Goal: Information Seeking & Learning: Learn about a topic

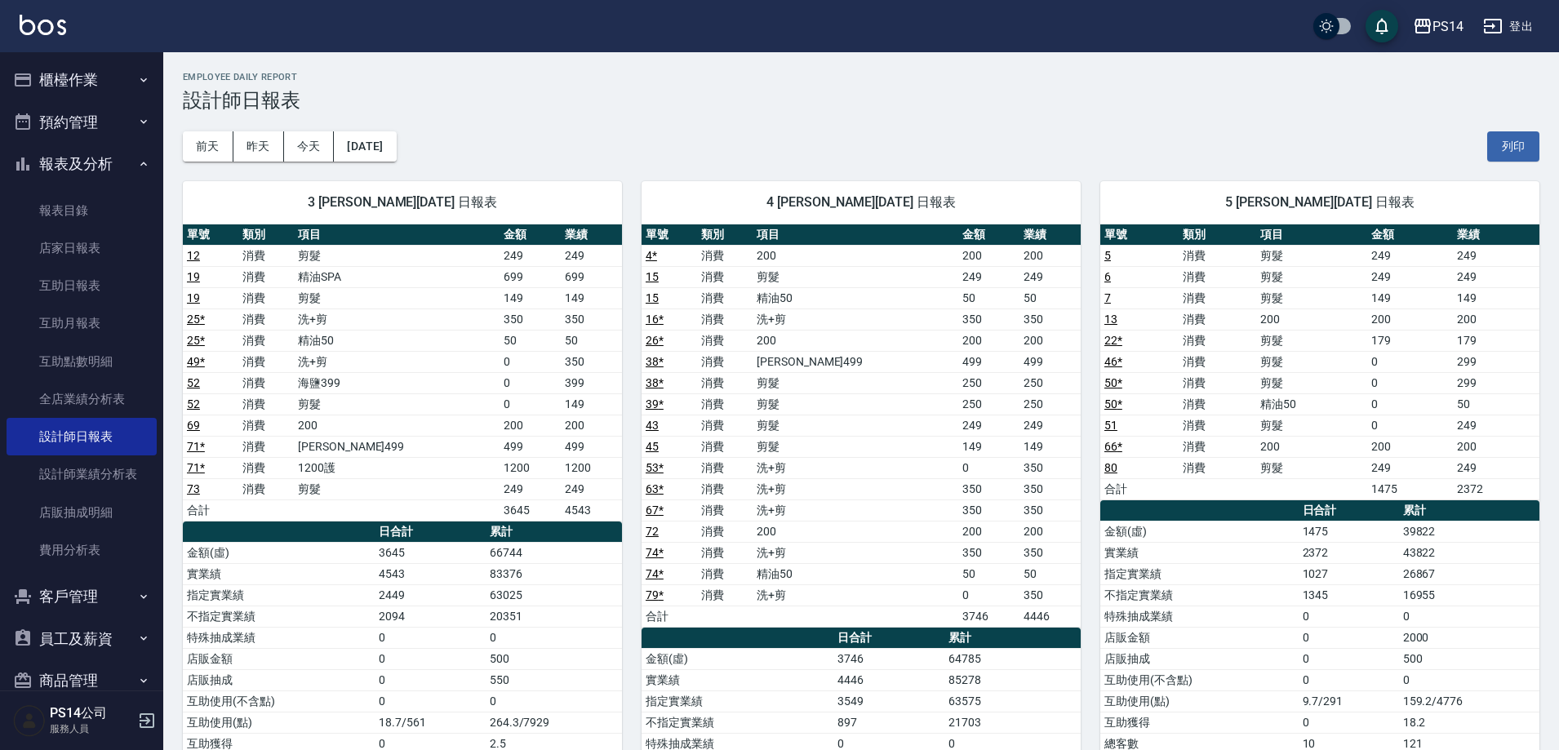
scroll to position [136, 0]
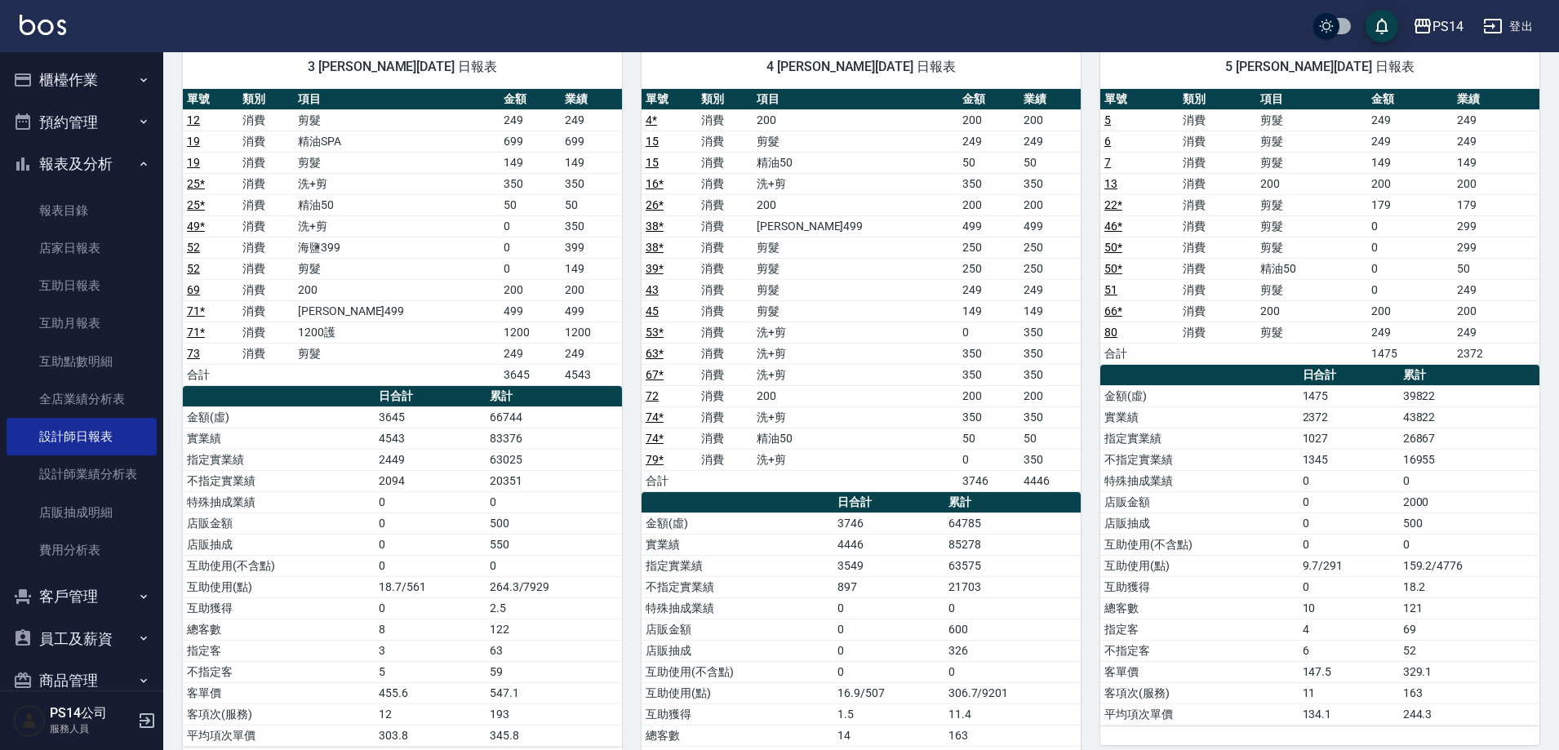
click at [1530, 31] on button "登出" at bounding box center [1508, 26] width 63 height 30
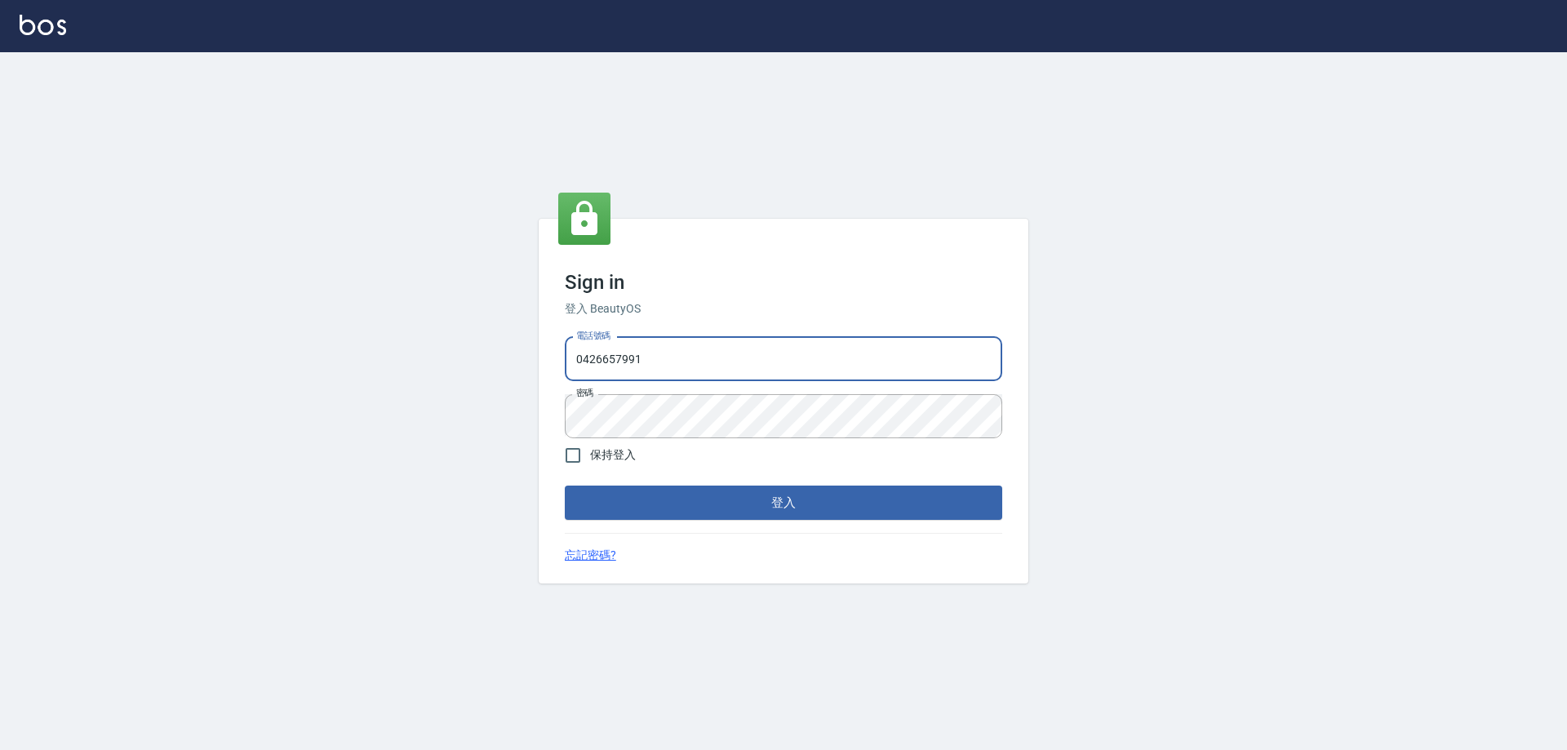
click at [746, 380] on input "0426657991" at bounding box center [784, 359] width 438 height 44
click at [753, 371] on input "0426657991" at bounding box center [784, 359] width 438 height 44
type input "0963001110"
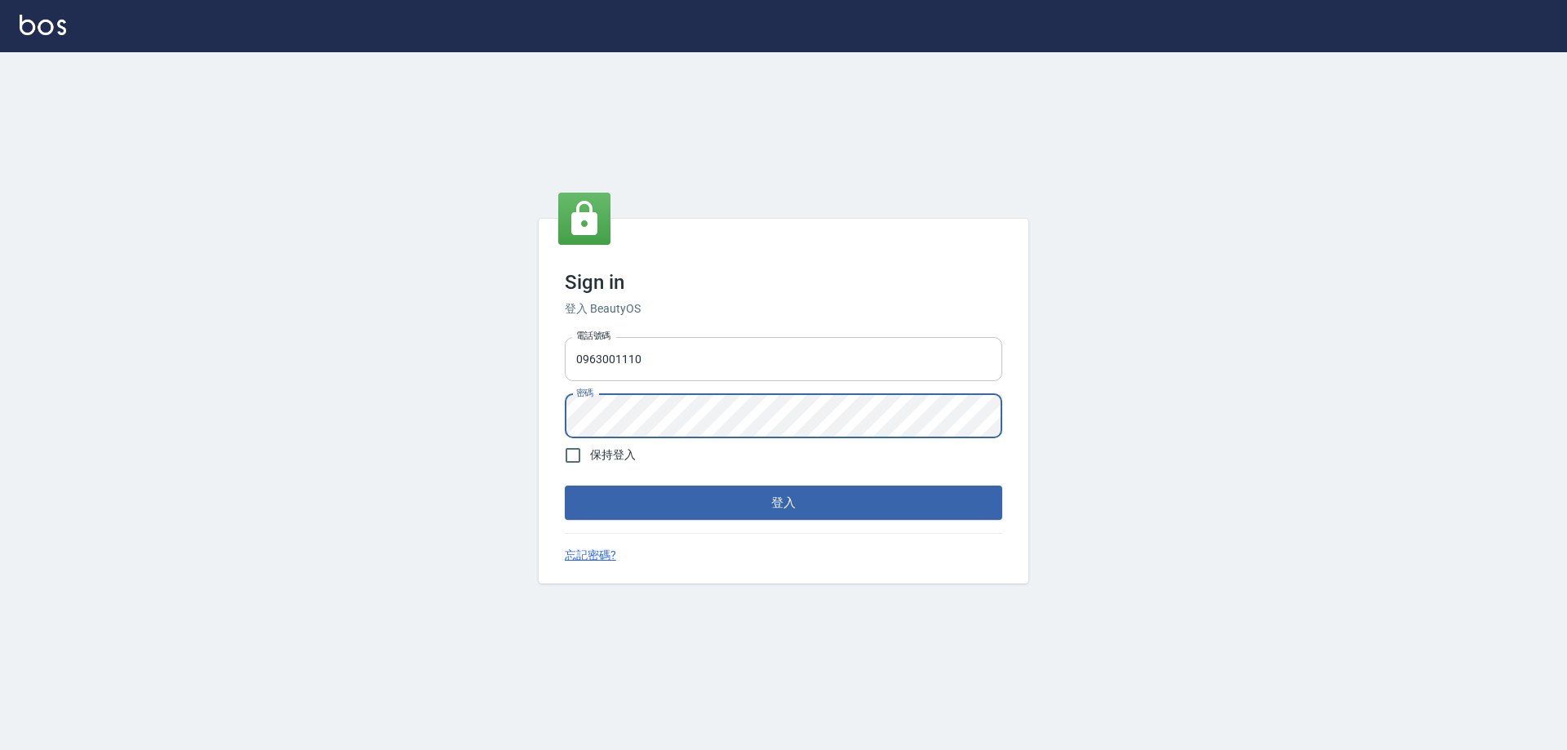
click at [565, 486] on button "登入" at bounding box center [784, 503] width 438 height 34
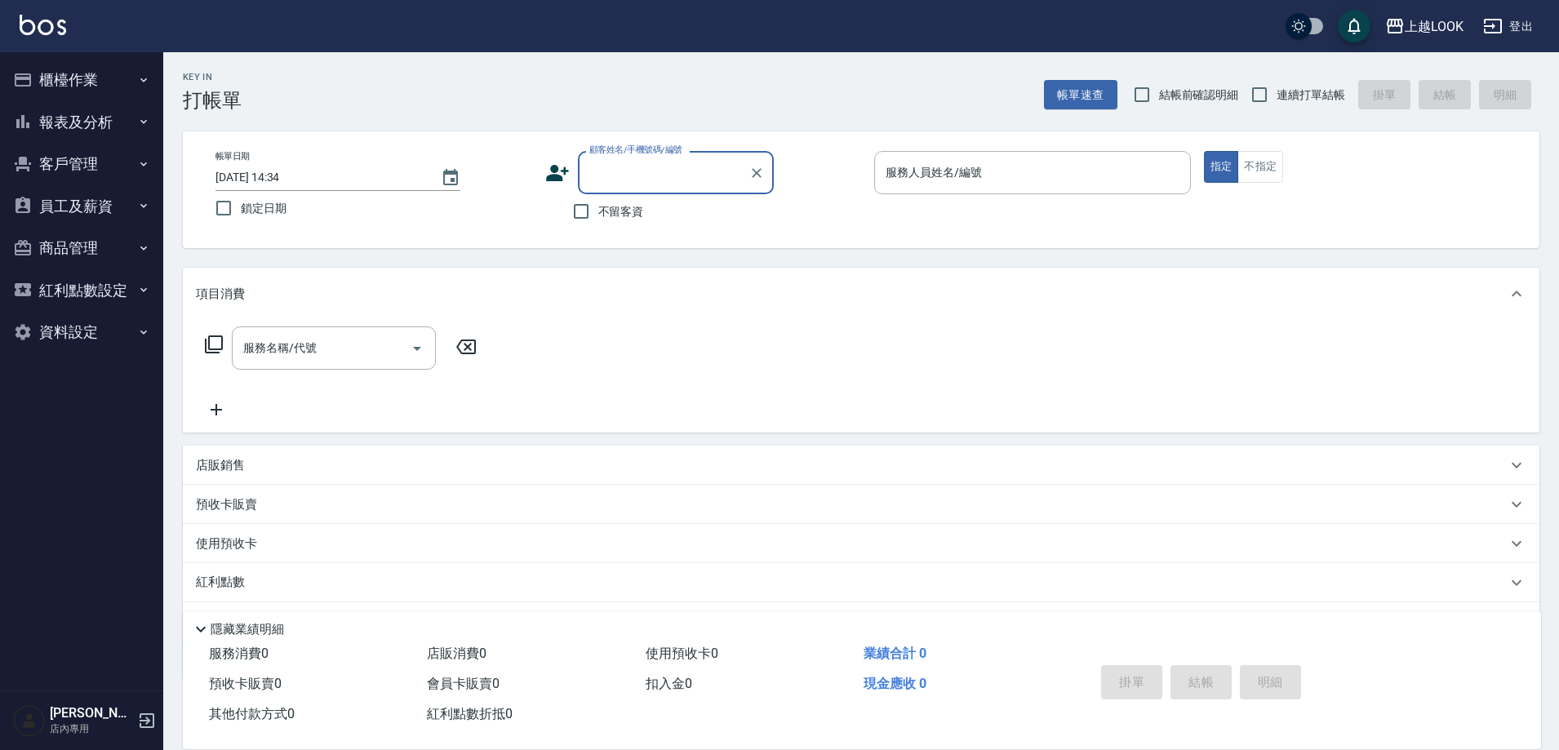
click at [64, 111] on button "報表及分析" at bounding box center [82, 122] width 150 height 42
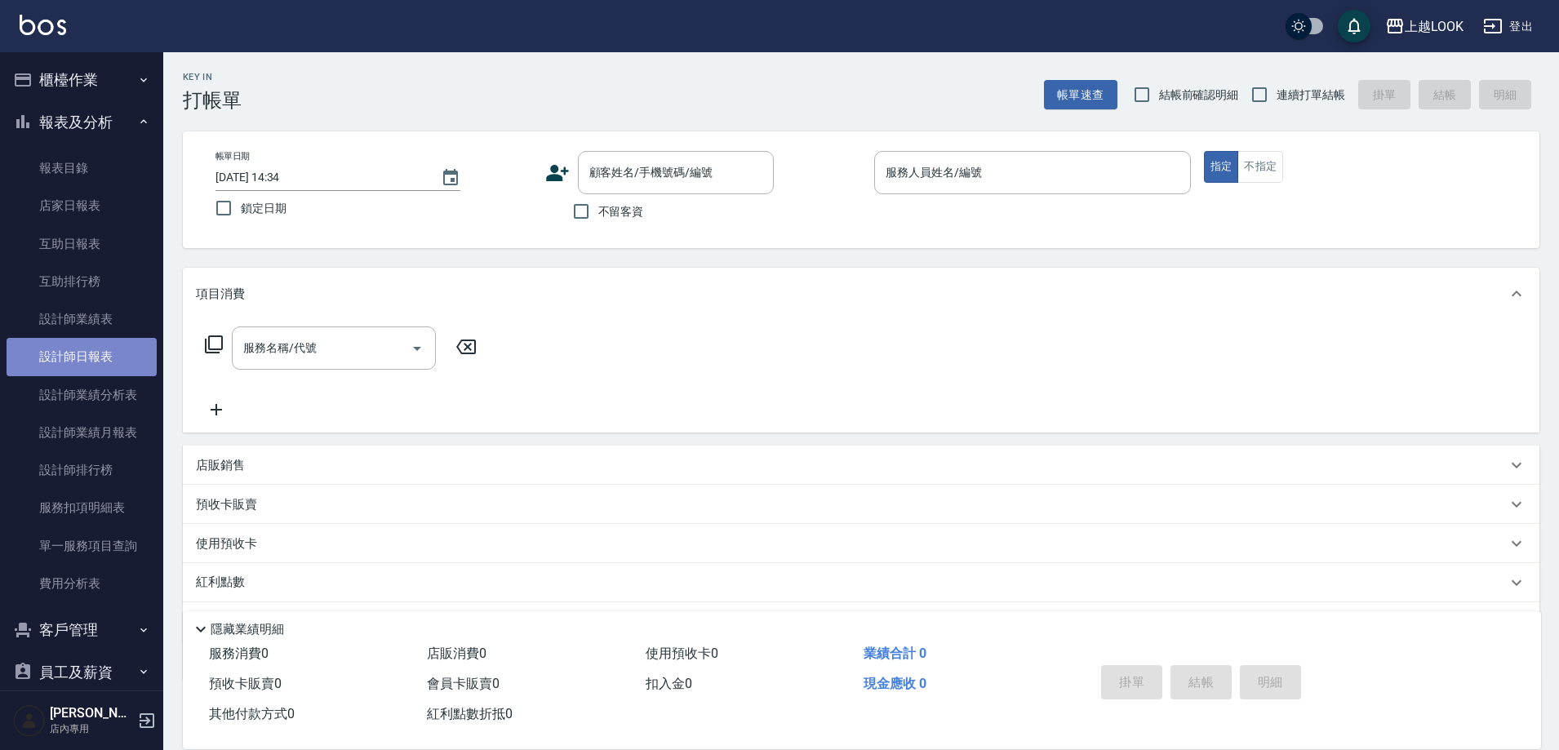
click at [91, 358] on link "設計師日報表" at bounding box center [82, 357] width 150 height 38
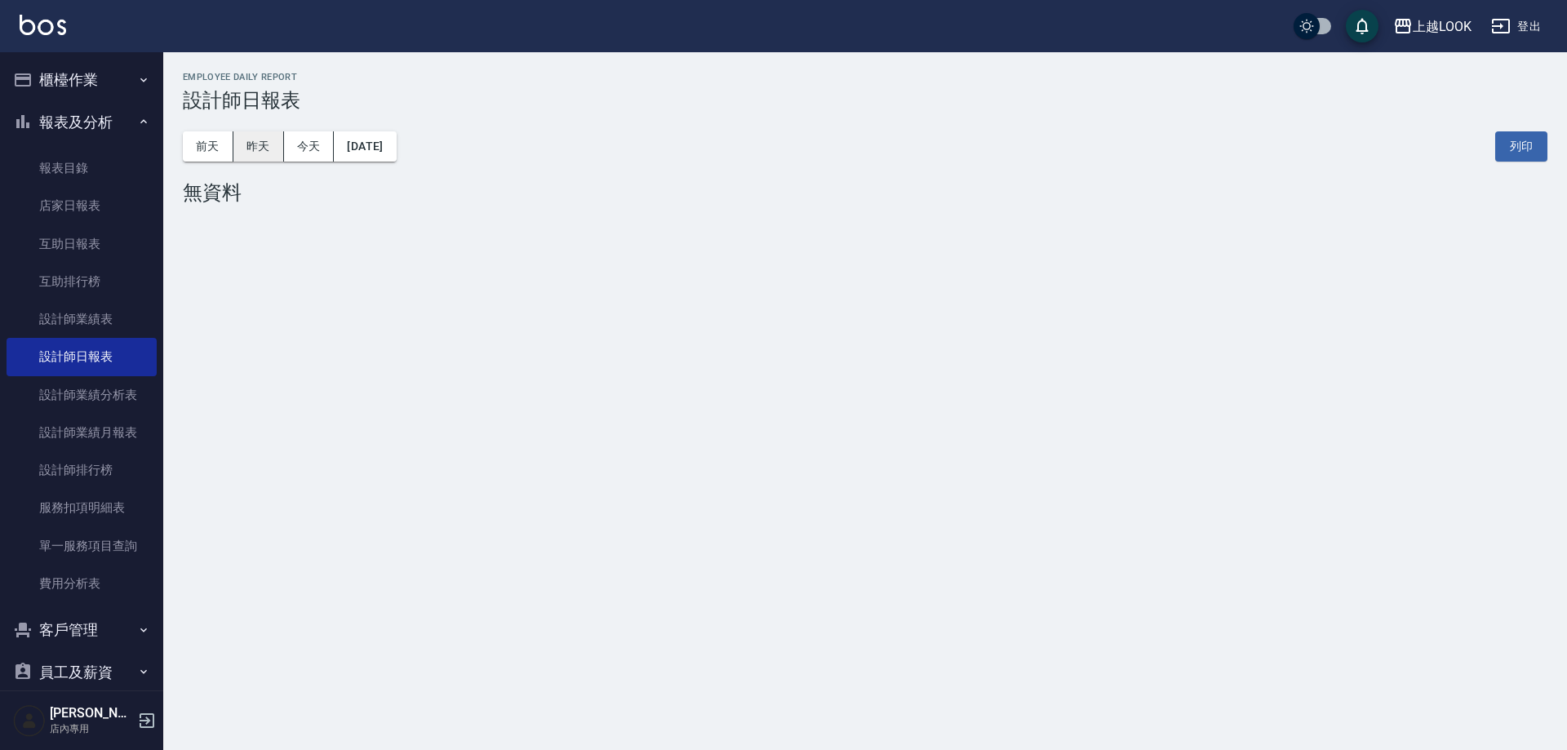
click at [268, 148] on button "昨天" at bounding box center [258, 146] width 51 height 30
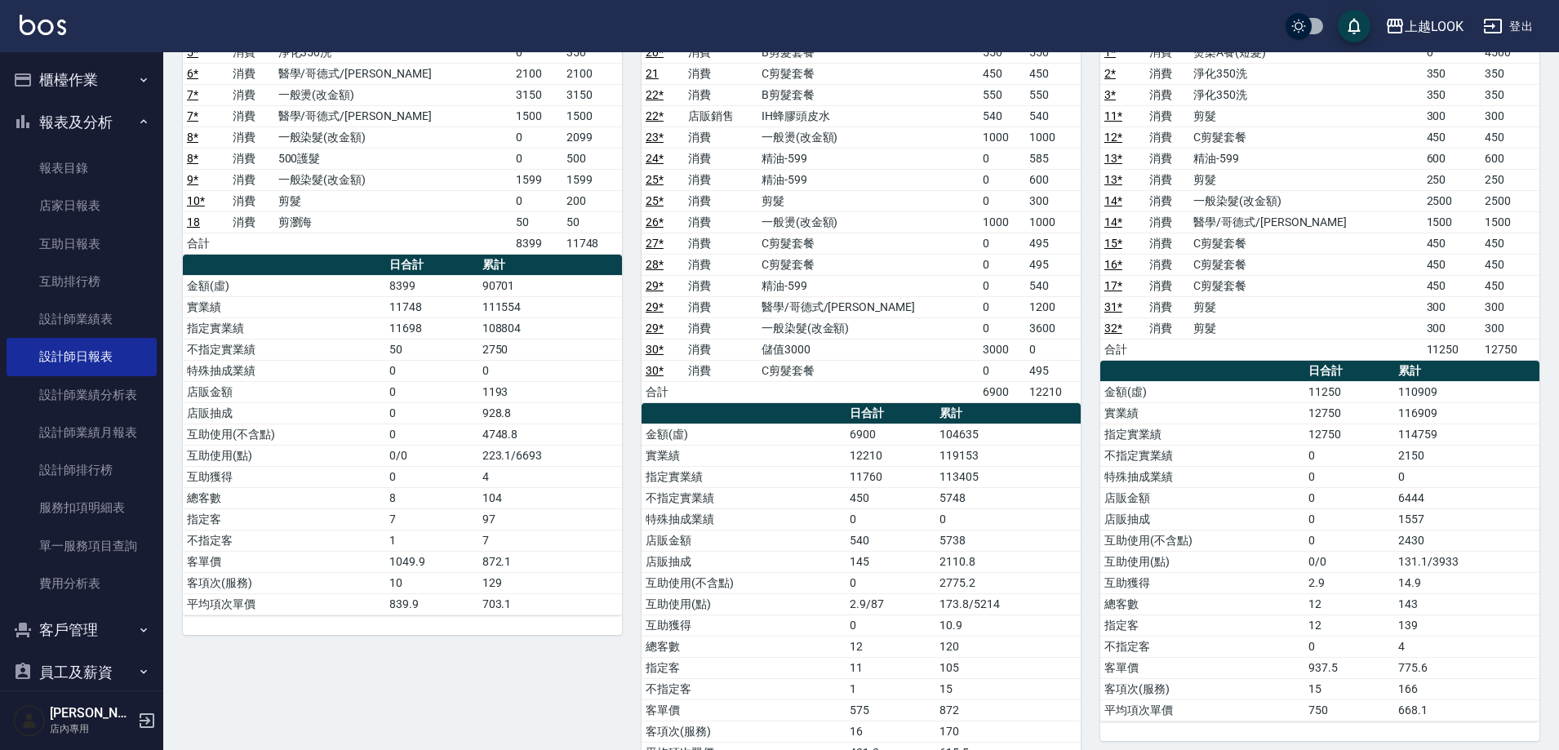
scroll to position [278, 0]
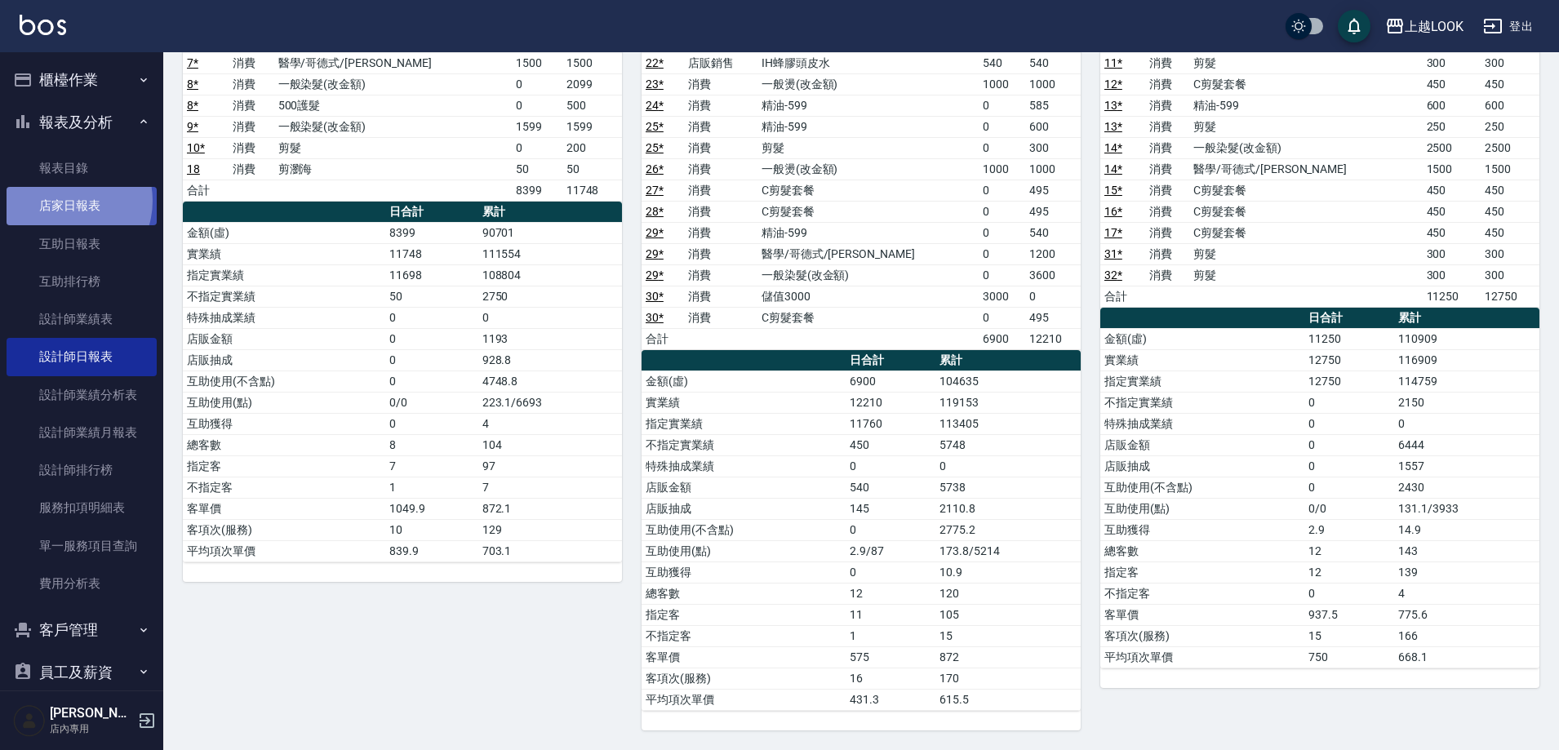
click at [64, 201] on link "店家日報表" at bounding box center [82, 206] width 150 height 38
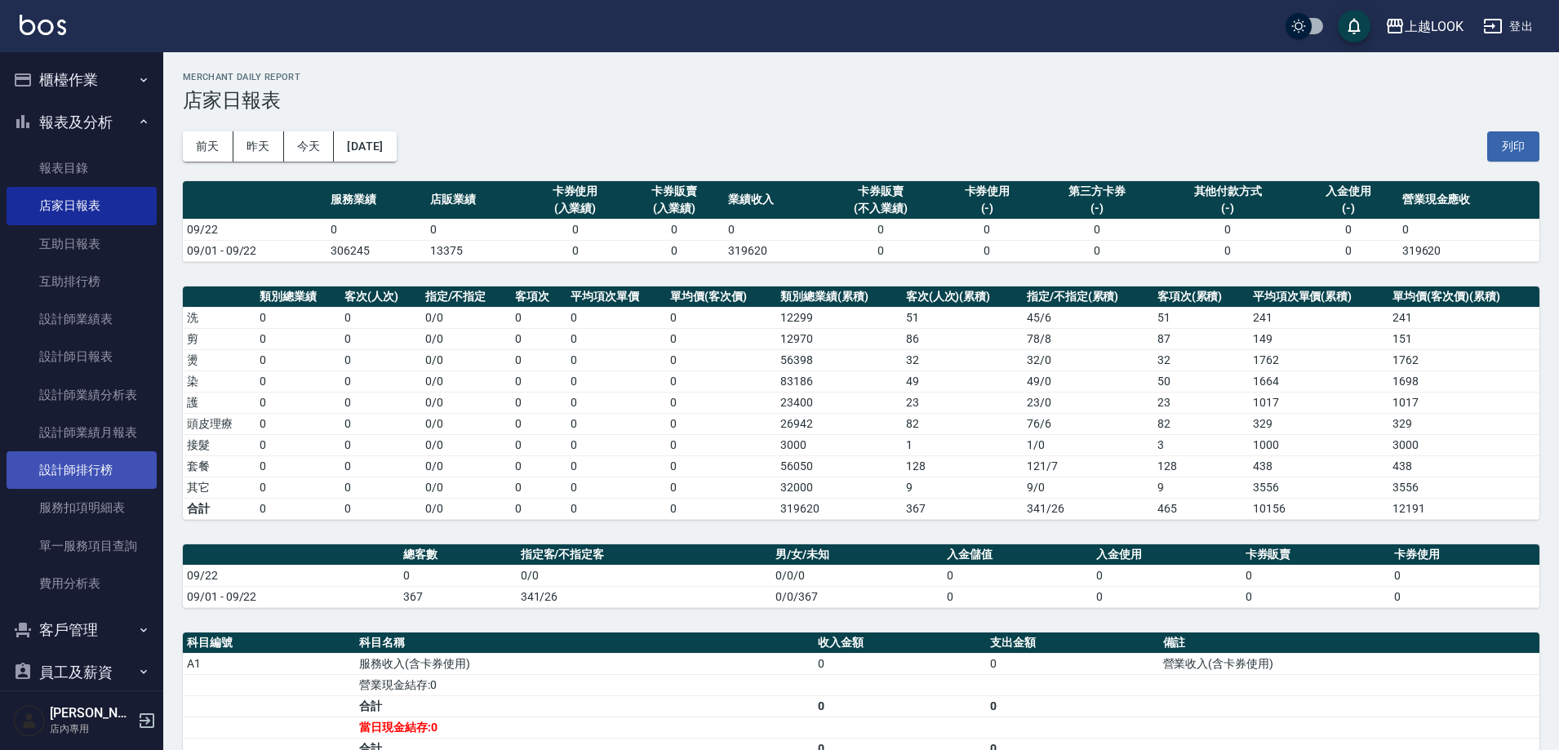
click at [100, 478] on link "設計師排行榜" at bounding box center [82, 470] width 150 height 38
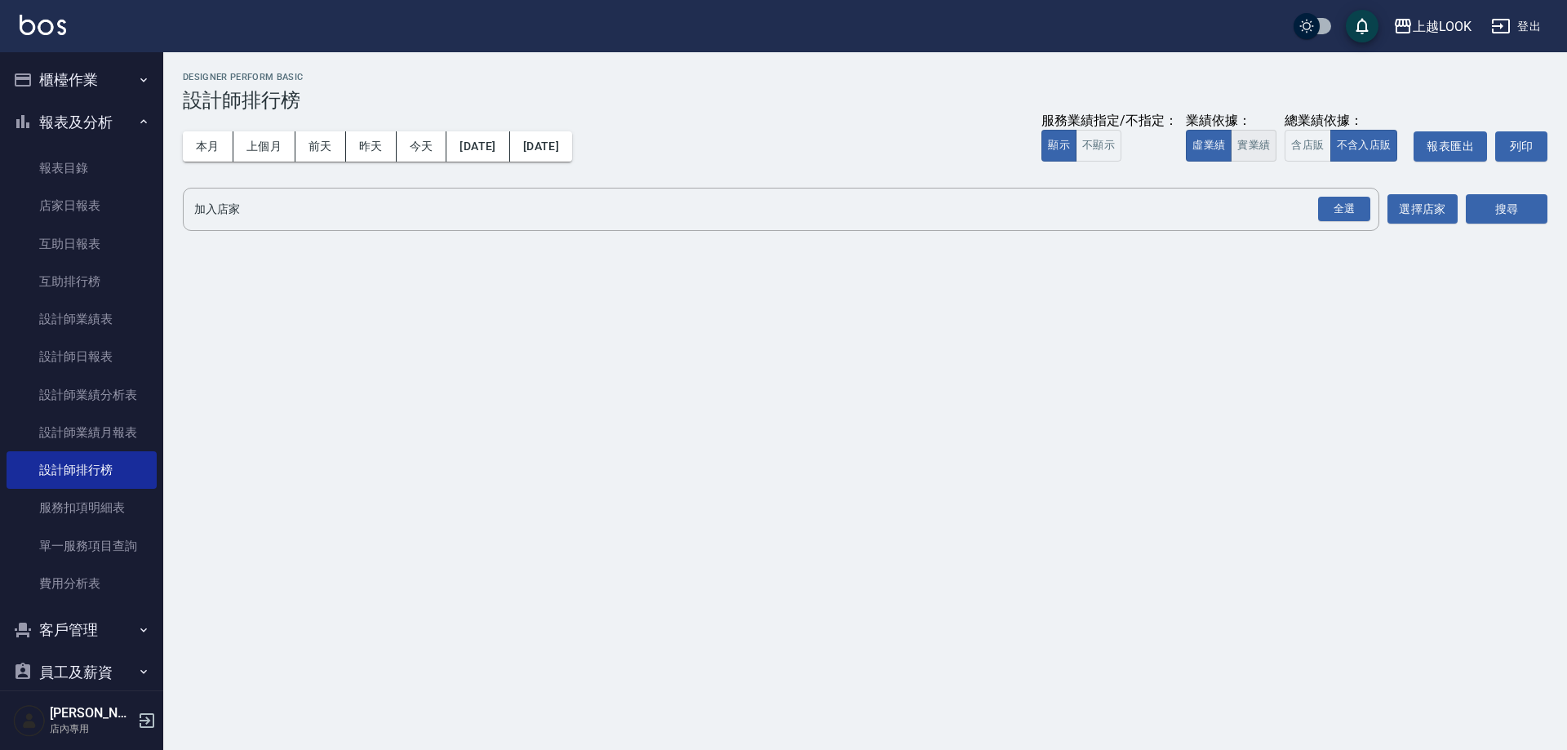
click at [1264, 144] on button "實業績" at bounding box center [1254, 146] width 46 height 32
click at [1349, 208] on div "全選" at bounding box center [1344, 209] width 52 height 25
click at [307, 213] on icon at bounding box center [305, 209] width 15 height 15
click at [239, 208] on icon at bounding box center [240, 211] width 18 height 18
click at [1532, 213] on button "搜尋" at bounding box center [1507, 210] width 82 height 30
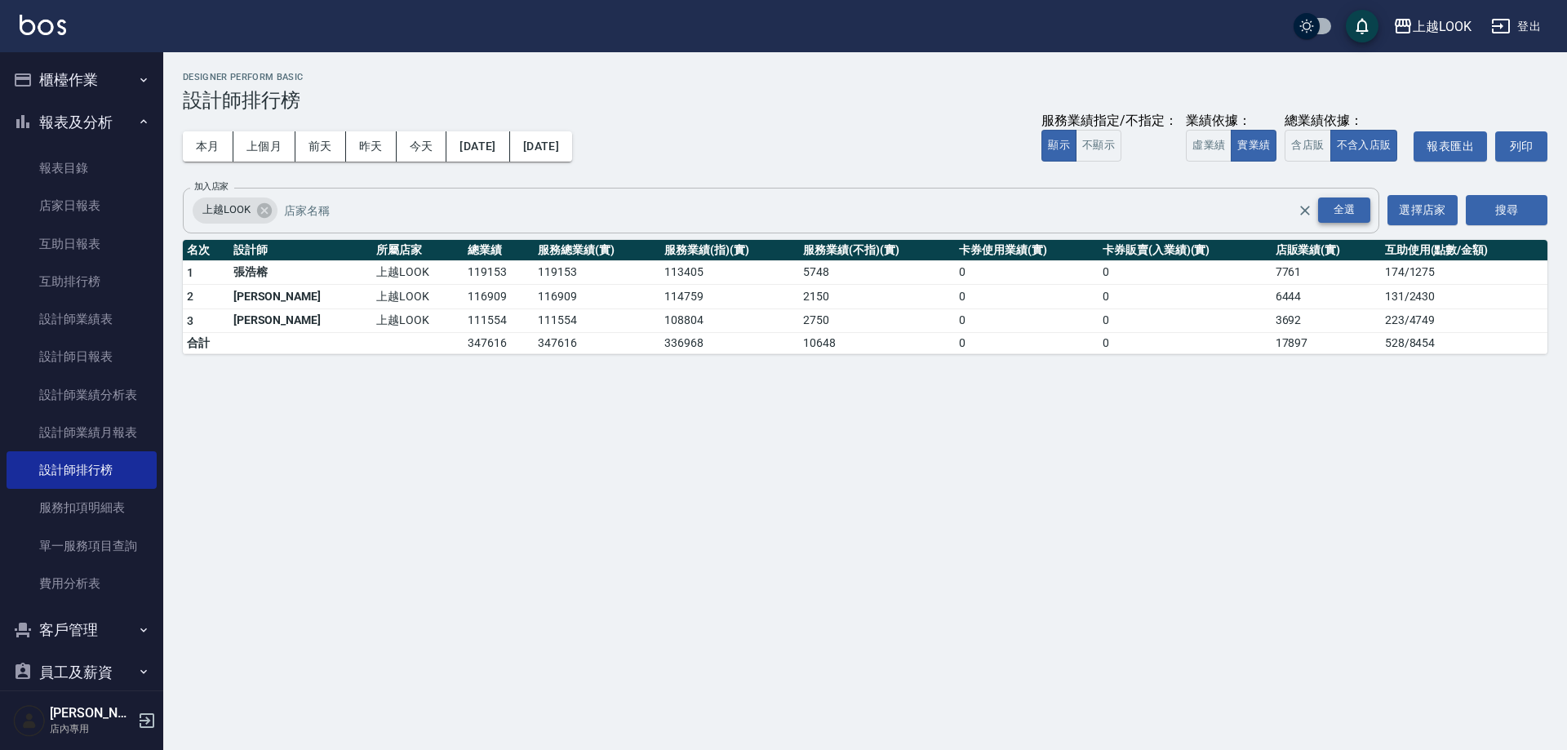
click at [1347, 207] on div "全選" at bounding box center [1344, 210] width 52 height 25
click at [401, 208] on icon at bounding box center [395, 209] width 15 height 15
click at [246, 214] on icon at bounding box center [240, 209] width 15 height 15
click at [1527, 205] on button "搜尋" at bounding box center [1507, 210] width 82 height 30
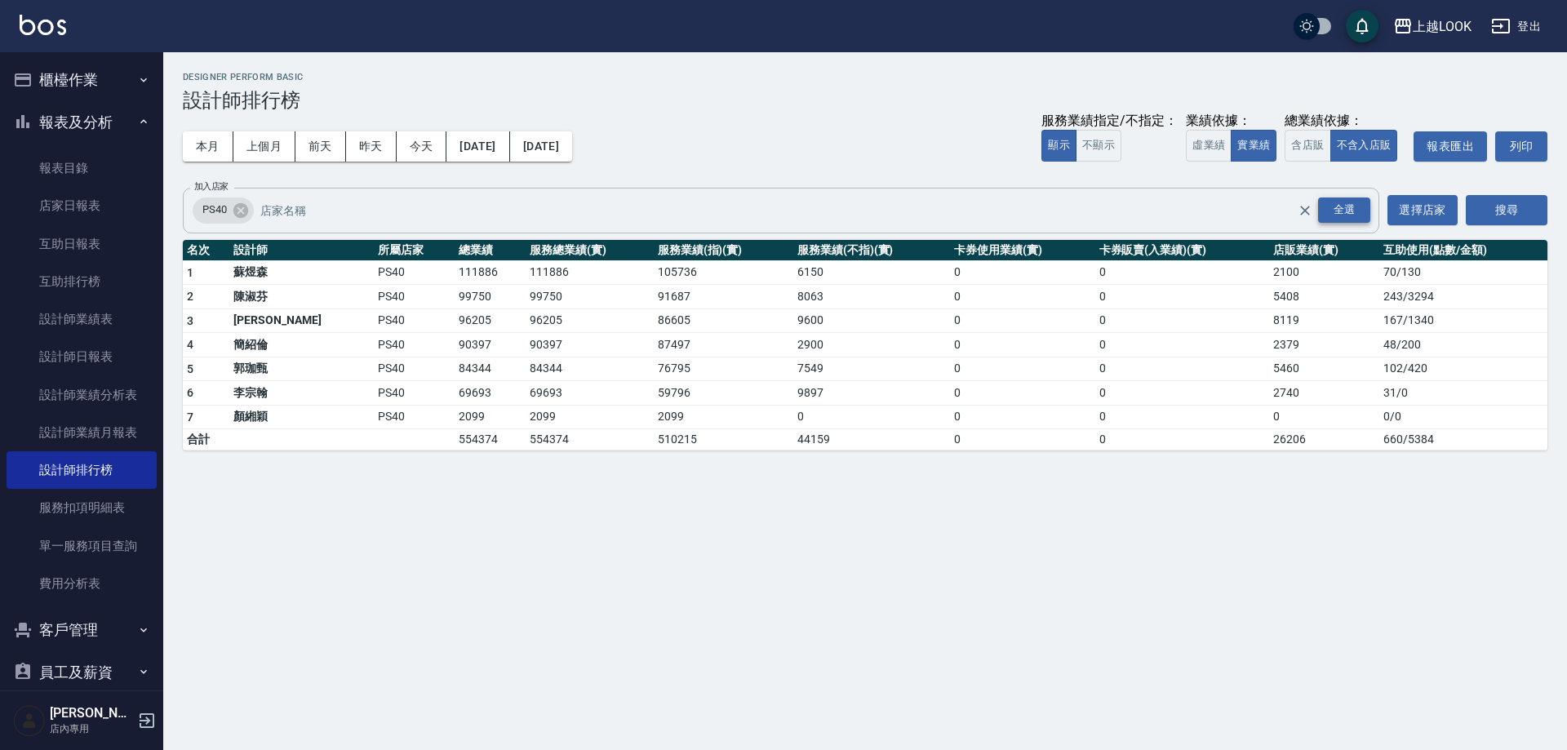
click at [1342, 211] on div "全選" at bounding box center [1344, 210] width 52 height 25
click at [303, 212] on icon at bounding box center [305, 209] width 15 height 15
click at [323, 204] on icon at bounding box center [330, 211] width 18 height 18
click at [1508, 215] on button "搜尋" at bounding box center [1507, 210] width 82 height 30
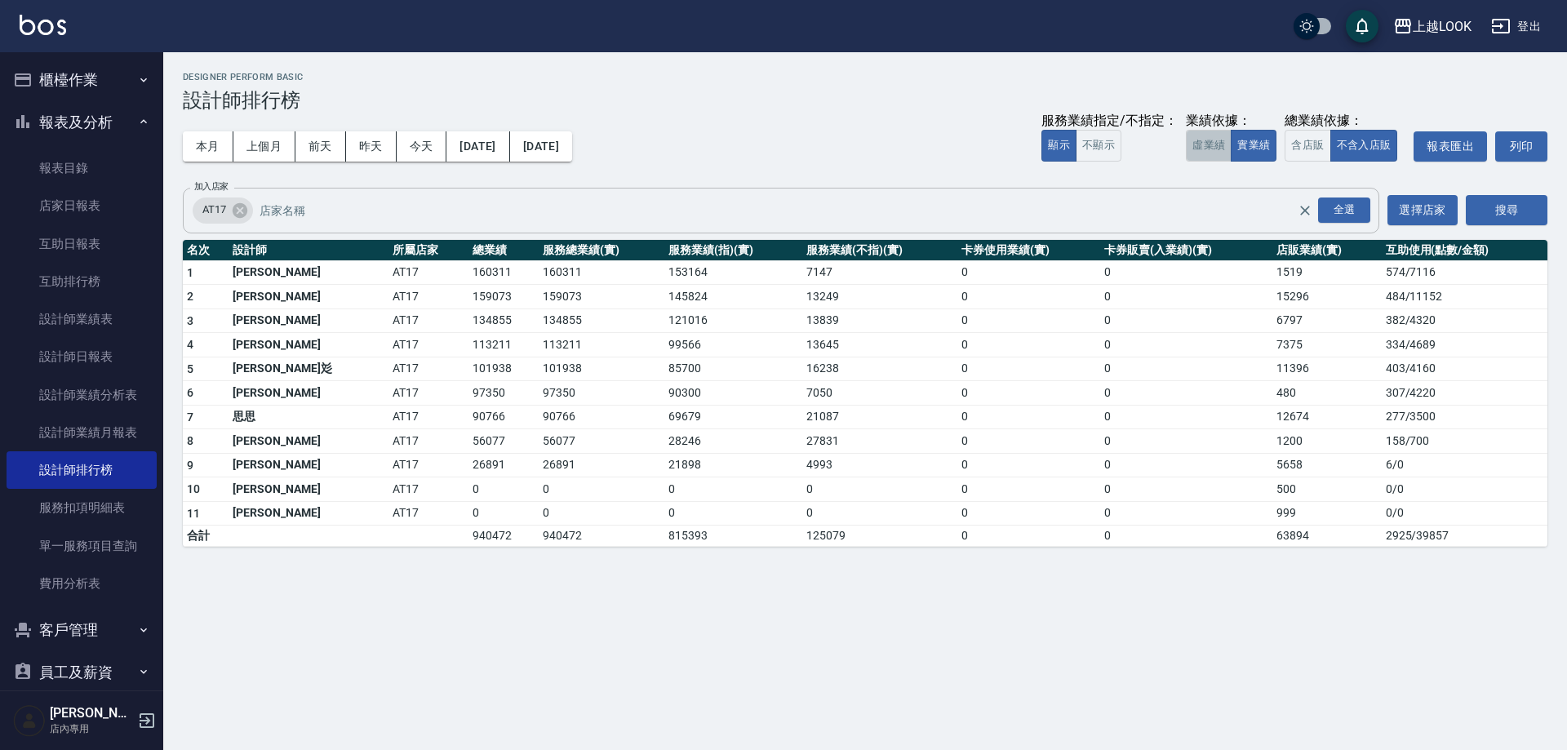
click at [1213, 150] on button "虛業績" at bounding box center [1209, 146] width 46 height 32
click at [1540, 27] on button "登出" at bounding box center [1516, 26] width 63 height 30
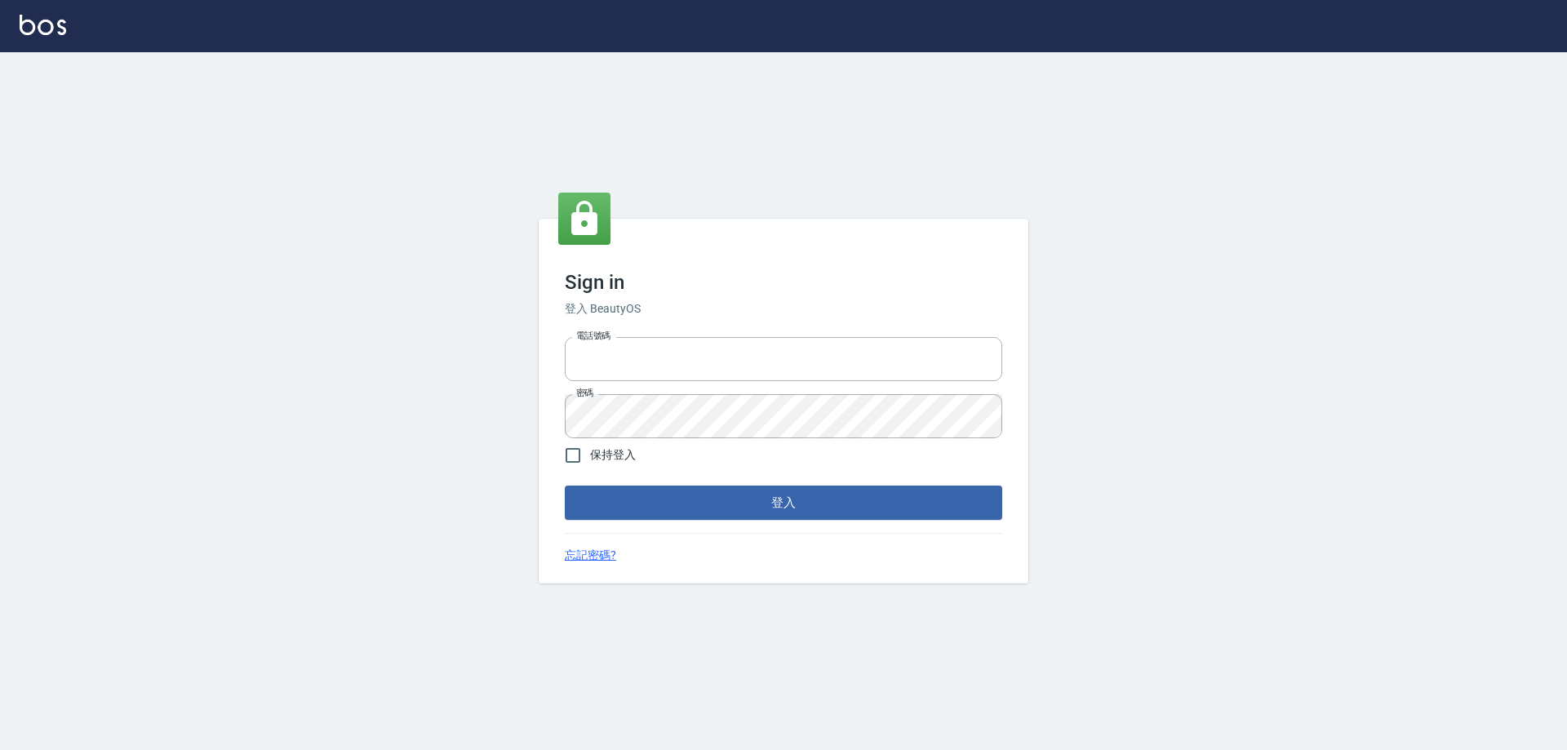
type input "0426657991"
click at [1204, 122] on div "Sign in 登入 BeautyOS 電話號碼 [PHONE_NUMBER] 電話號碼 密碼 密碼 保持登入 登入 忘記密碼?" at bounding box center [783, 401] width 1567 height 698
